Goal: Transaction & Acquisition: Purchase product/service

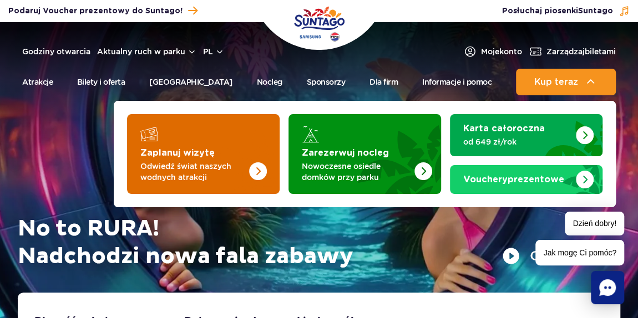
click at [152, 178] on p "Odwiedź świat naszych wodnych atrakcji" at bounding box center [194, 172] width 108 height 22
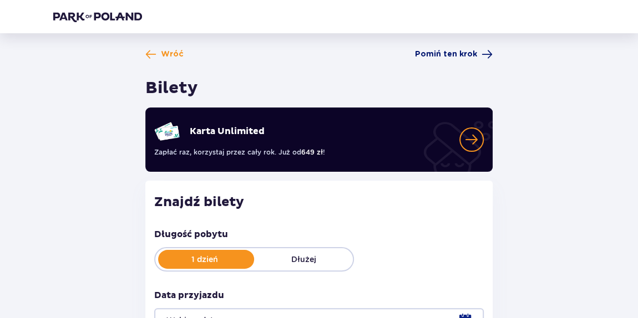
click at [422, 58] on span "Pomiń ten krok" at bounding box center [446, 54] width 62 height 11
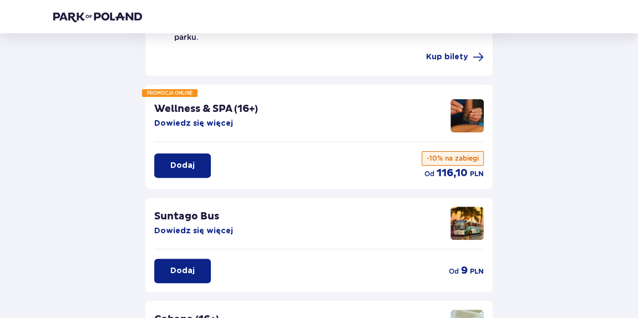
click at [199, 154] on button "Dodaj" at bounding box center [182, 166] width 57 height 24
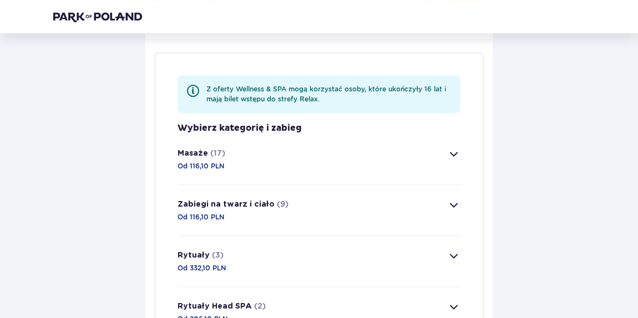
scroll to position [260, 0]
click at [240, 261] on button "Rytuały (3) Od 332,10 PLN" at bounding box center [319, 261] width 283 height 50
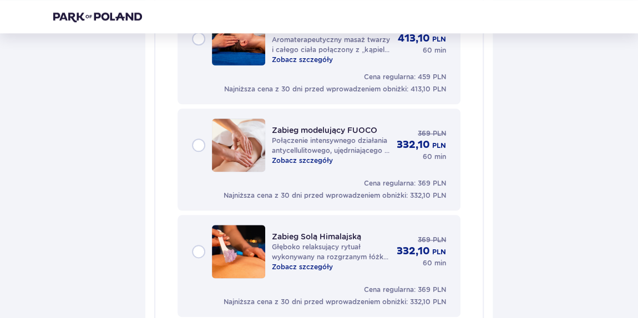
scroll to position [636, 0]
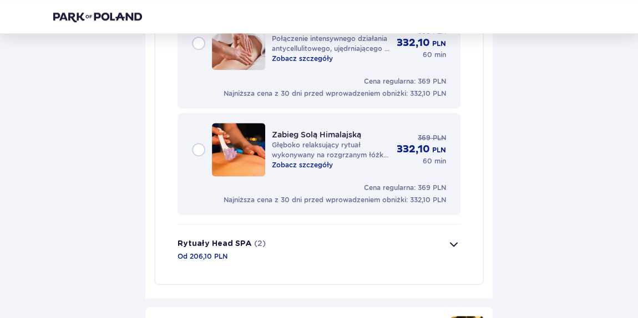
click at [246, 244] on div "Rytuały Head SPA (2) Od 206,10 PLN" at bounding box center [222, 250] width 88 height 24
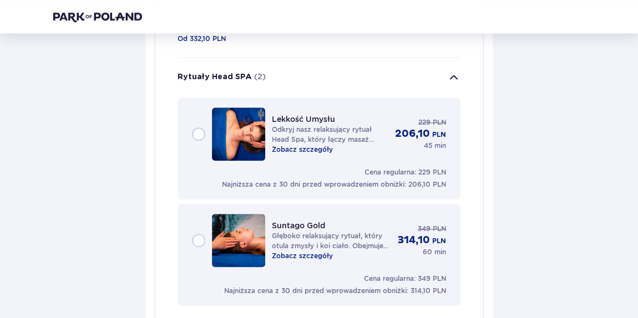
scroll to position [433, 0]
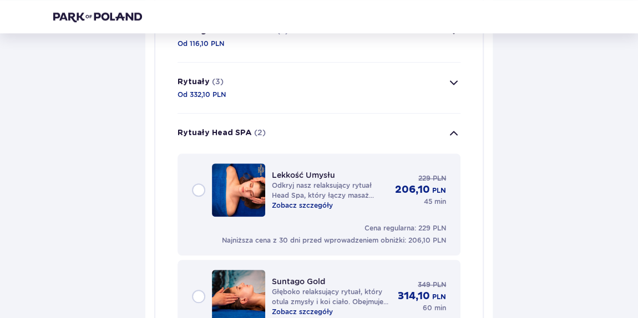
click at [283, 92] on button "Rytuały (3) Od 332,10 PLN" at bounding box center [319, 88] width 283 height 50
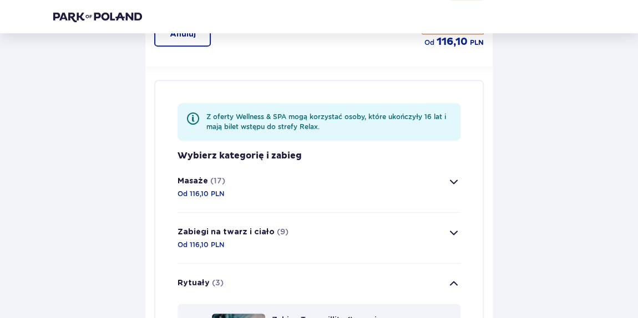
click at [274, 214] on button "Zabiegi na twarz i ciało (9) Od 116,10 PLN" at bounding box center [319, 238] width 283 height 50
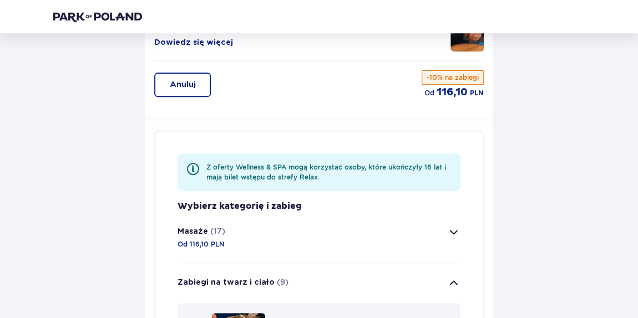
click at [263, 219] on button "Masaże (17) Od 116,10 PLN" at bounding box center [319, 237] width 283 height 50
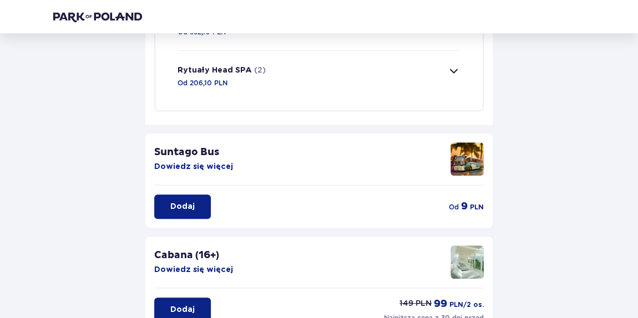
scroll to position [2250, 0]
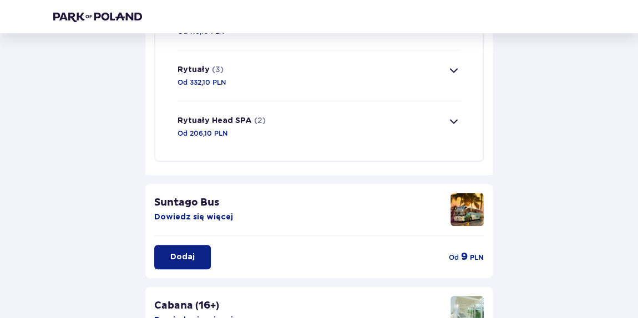
click at [270, 72] on button "Rytuały (3) Od 332,10 PLN" at bounding box center [319, 75] width 283 height 50
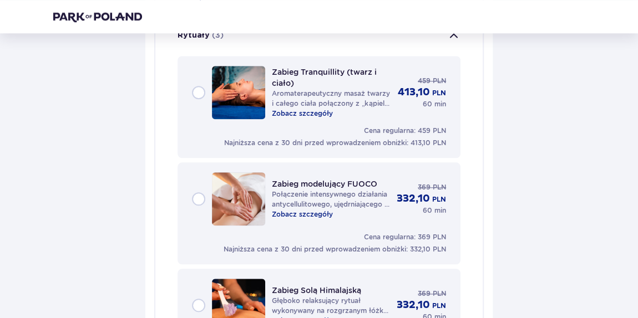
scroll to position [484, 0]
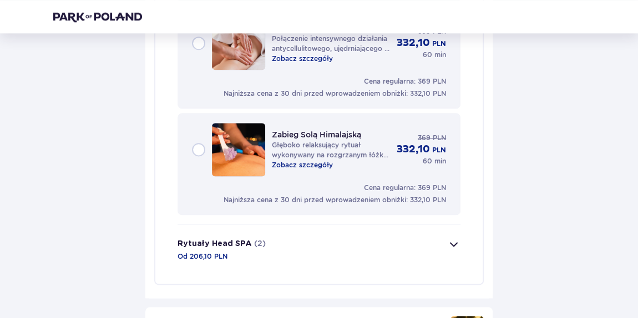
click at [363, 236] on button "Rytuały Head SPA (2) Od 206,10 PLN" at bounding box center [319, 250] width 283 height 50
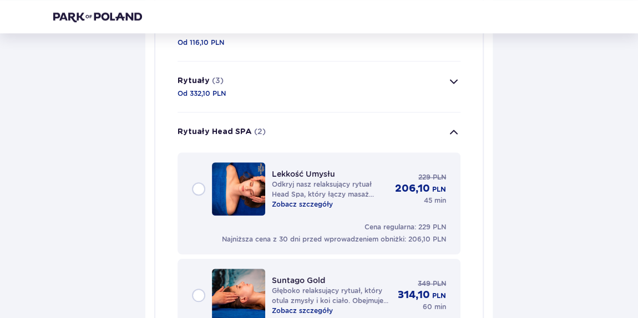
scroll to position [433, 0]
